Goal: Task Accomplishment & Management: Manage account settings

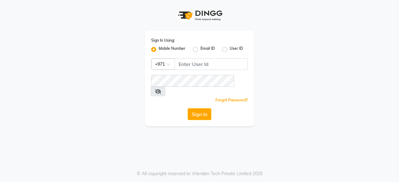
click at [217, 61] on input "Username" at bounding box center [210, 64] width 73 height 12
click at [196, 65] on input "Username" at bounding box center [210, 64] width 73 height 12
type input "543177780"
click at [161, 89] on icon at bounding box center [158, 91] width 6 height 5
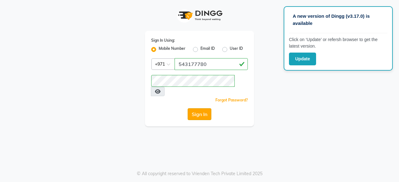
click at [204, 109] on button "Sign In" at bounding box center [200, 114] width 24 height 12
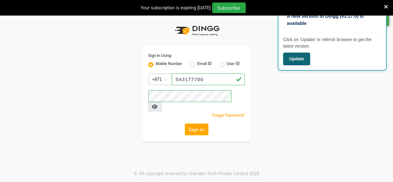
click at [299, 60] on button "Update" at bounding box center [296, 59] width 27 height 13
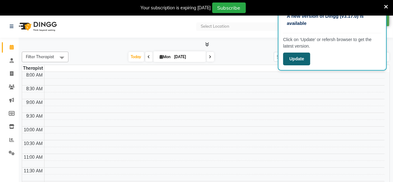
select select "en"
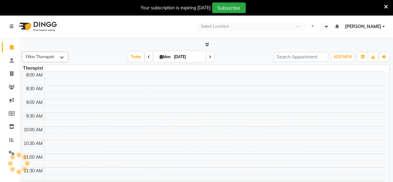
select select "en"
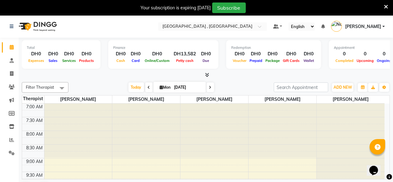
scroll to position [16, 0]
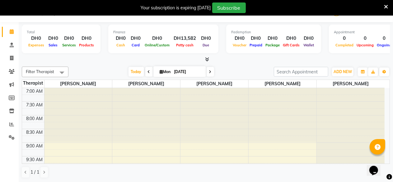
click at [210, 69] on span at bounding box center [210, 72] width 7 height 10
type input "02-09-2025"
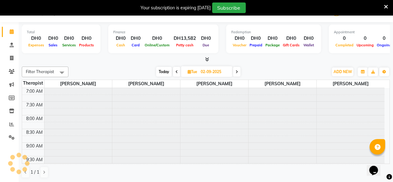
scroll to position [378, 0]
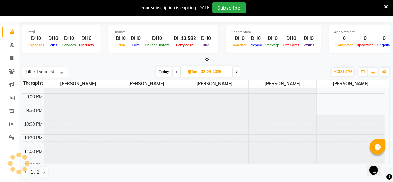
click at [210, 69] on input "02-09-2025" at bounding box center [214, 71] width 31 height 9
select select "9"
select select "2025"
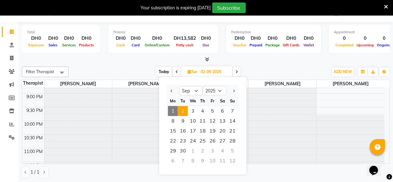
click at [177, 69] on span at bounding box center [176, 72] width 7 height 10
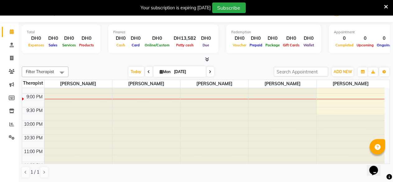
click at [148, 73] on icon at bounding box center [149, 72] width 2 height 4
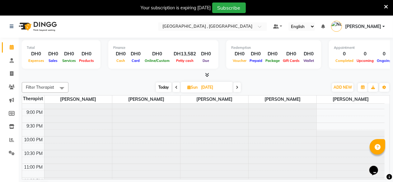
scroll to position [16, 0]
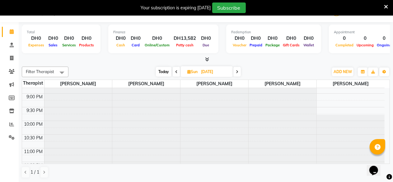
click at [179, 74] on span at bounding box center [176, 72] width 7 height 10
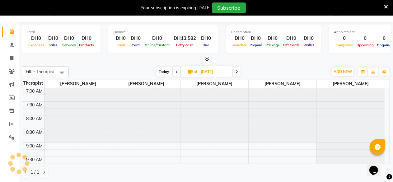
scroll to position [378, 0]
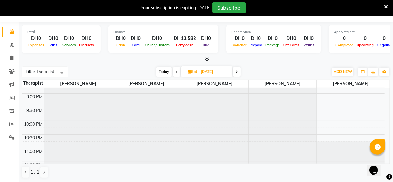
click at [179, 74] on span at bounding box center [176, 72] width 7 height 10
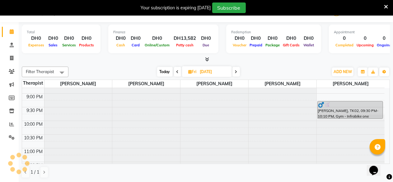
click at [179, 74] on span at bounding box center [177, 72] width 7 height 10
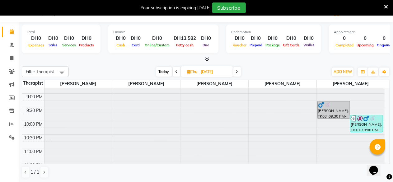
click at [235, 73] on span at bounding box center [237, 72] width 7 height 10
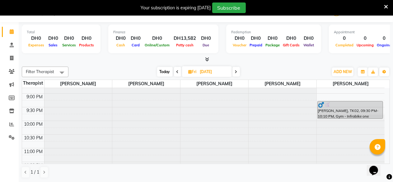
click at [236, 71] on icon at bounding box center [236, 72] width 2 height 4
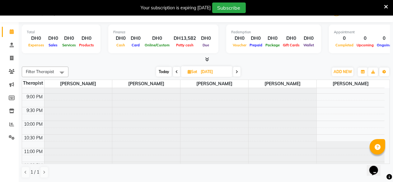
click at [178, 73] on span at bounding box center [176, 72] width 7 height 10
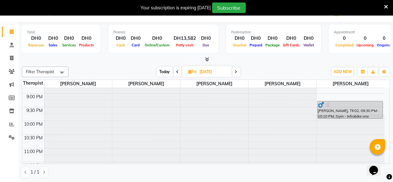
click at [178, 73] on icon at bounding box center [178, 72] width 2 height 4
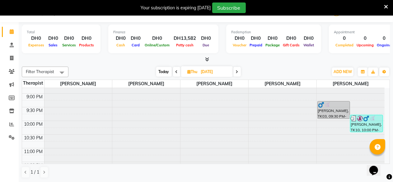
click at [178, 73] on span at bounding box center [176, 72] width 7 height 10
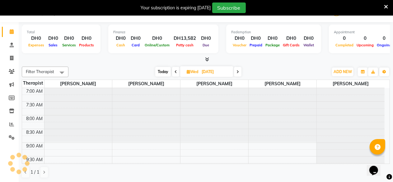
scroll to position [0, 0]
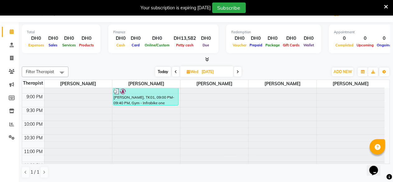
click at [178, 73] on span at bounding box center [175, 72] width 7 height 10
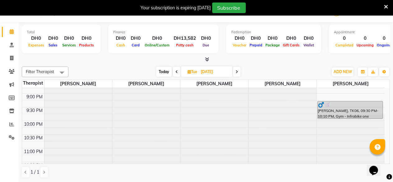
click at [235, 72] on span at bounding box center [236, 72] width 7 height 10
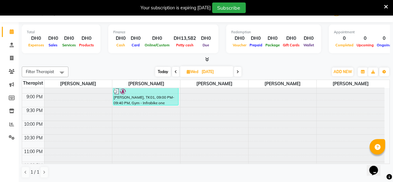
click at [174, 74] on span at bounding box center [175, 72] width 7 height 10
type input "[DATE]"
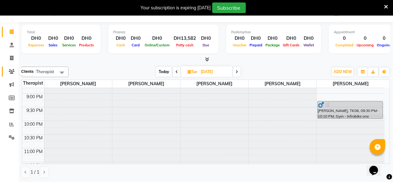
click at [11, 74] on icon at bounding box center [12, 71] width 6 height 5
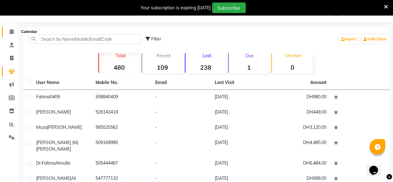
click at [10, 32] on icon at bounding box center [12, 31] width 4 height 5
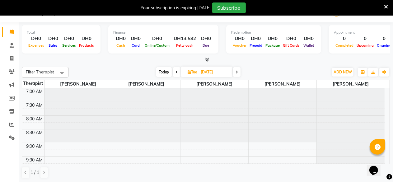
click at [383, 7] on div "Your subscription is expiring [DATE] Subscribe" at bounding box center [193, 7] width 382 height 11
click at [385, 7] on icon at bounding box center [386, 7] width 4 height 6
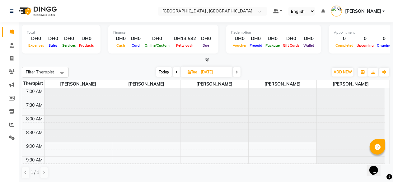
click at [382, 12] on link "[PERSON_NAME]" at bounding box center [358, 11] width 54 height 10
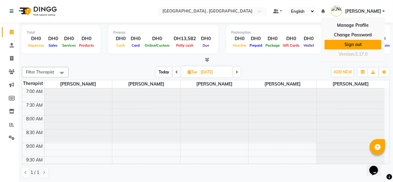
click at [372, 45] on link "Sign out" at bounding box center [353, 45] width 57 height 10
